Goal: Download file/media

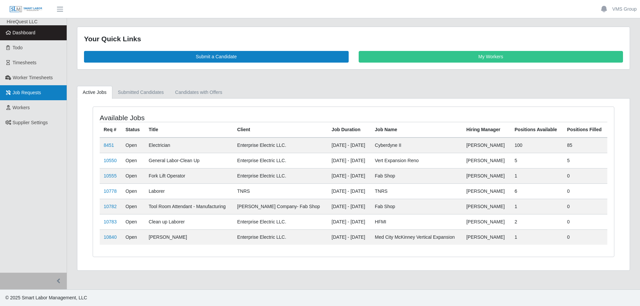
click at [36, 94] on span "Job Requests" at bounding box center [27, 92] width 29 height 5
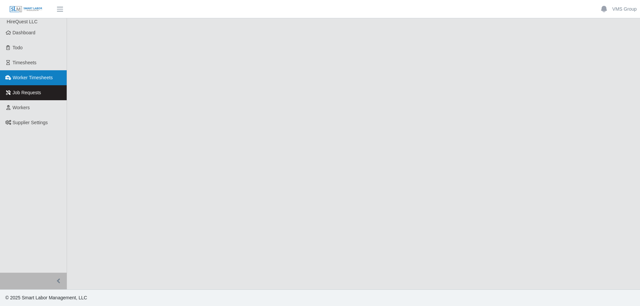
click at [32, 75] on span "Worker Timesheets" at bounding box center [33, 77] width 40 height 5
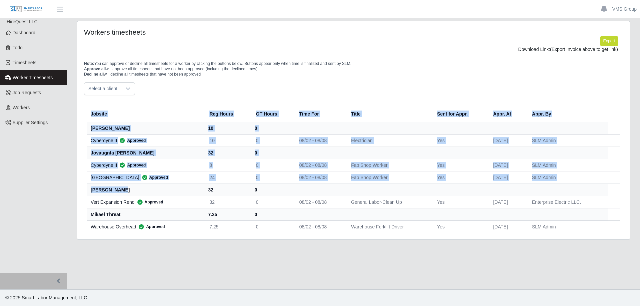
drag, startPoint x: 86, startPoint y: 190, endPoint x: 145, endPoint y: 193, distance: 58.4
click at [145, 193] on div "Jobsite Reg Hours OT Hours Time For Title Sent for Appr. Appr. At Appr. By [PER…" at bounding box center [353, 169] width 539 height 132
click at [131, 193] on th "[PERSON_NAME]" at bounding box center [145, 190] width 117 height 12
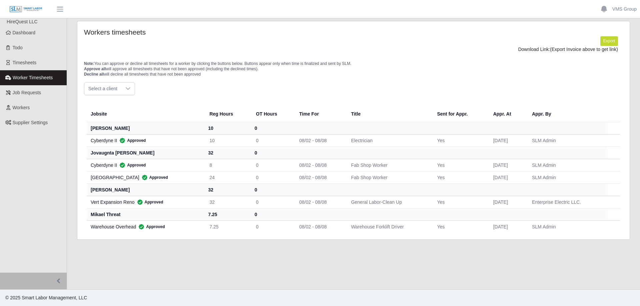
click at [115, 192] on th "[PERSON_NAME]" at bounding box center [145, 190] width 117 height 12
click at [22, 63] on span "Timesheets" at bounding box center [25, 62] width 24 height 5
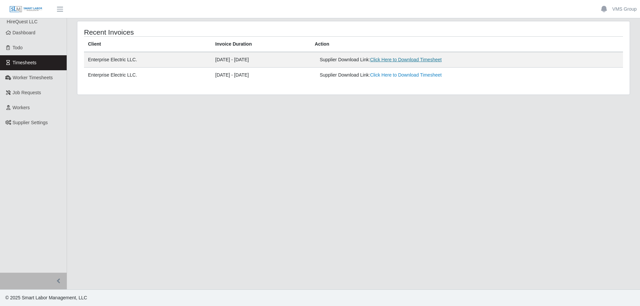
click at [418, 60] on link "Click Here to Download Timesheet" at bounding box center [406, 59] width 72 height 5
click at [404, 84] on div "Recent Invoices Client Invoice Duration Action Enterprise Electric LLC. [DATE] …" at bounding box center [353, 57] width 552 height 73
click at [408, 77] on link "Click Here to Download Timesheet" at bounding box center [406, 74] width 72 height 5
click at [403, 75] on link "Click Here to Download Timesheet" at bounding box center [406, 74] width 72 height 5
click at [29, 94] on span "Job Requests" at bounding box center [27, 92] width 29 height 5
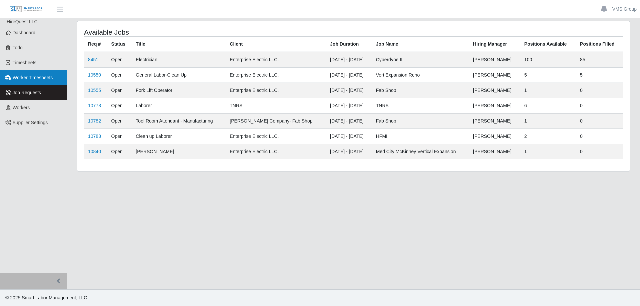
click at [26, 75] on span "Worker Timesheets" at bounding box center [33, 77] width 40 height 5
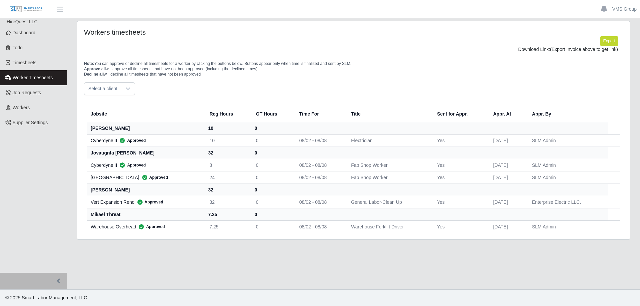
click at [122, 92] on div at bounding box center [127, 89] width 13 height 12
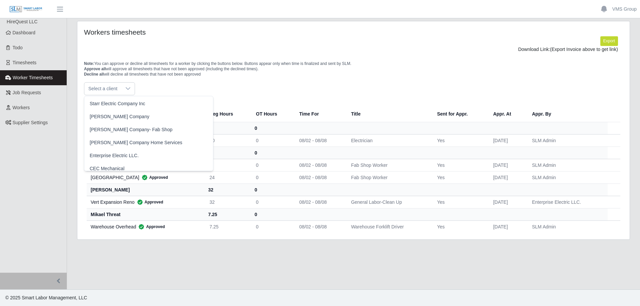
click at [234, 82] on div "Select a client" at bounding box center [353, 88] width 539 height 13
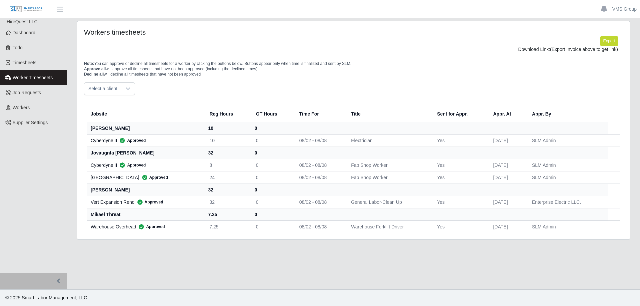
click at [104, 190] on th "lolita owens" at bounding box center [145, 190] width 117 height 12
click at [28, 65] on span "Timesheets" at bounding box center [25, 62] width 24 height 5
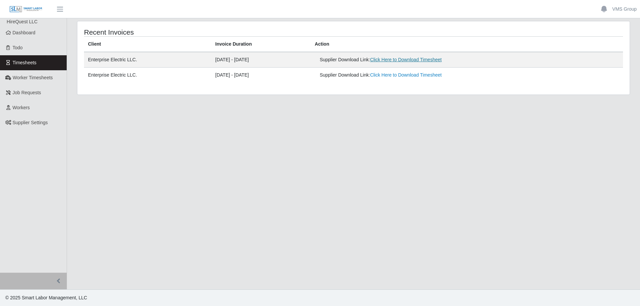
click at [419, 61] on link "Click Here to Download Timesheet" at bounding box center [406, 59] width 72 height 5
drag, startPoint x: 225, startPoint y: 204, endPoint x: 223, endPoint y: 200, distance: 4.2
click at [225, 204] on main "Recent Invoices Client Invoice Duration Action Enterprise Electric LLC. [DATE] …" at bounding box center [353, 153] width 573 height 271
